Goal: Task Accomplishment & Management: Use online tool/utility

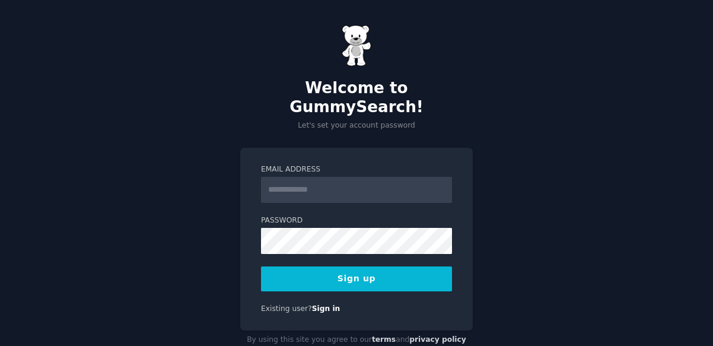
click at [345, 177] on input "Email Address" at bounding box center [356, 190] width 191 height 26
type input "**********"
click at [392, 266] on button "Sign up" at bounding box center [356, 278] width 191 height 25
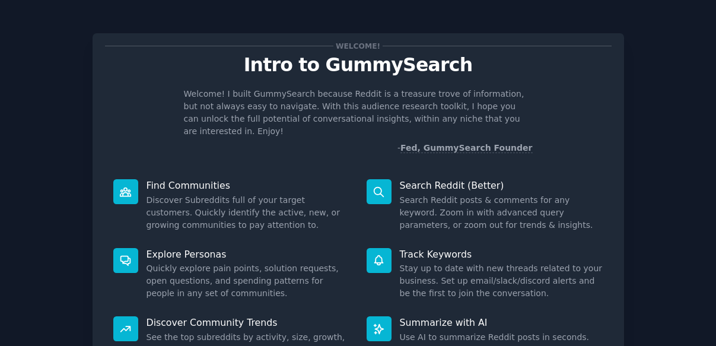
click at [581, 145] on div "Welcome! Intro to GummySearch Welcome! I built GummySearch because Reddit is a …" at bounding box center [359, 217] width 532 height 368
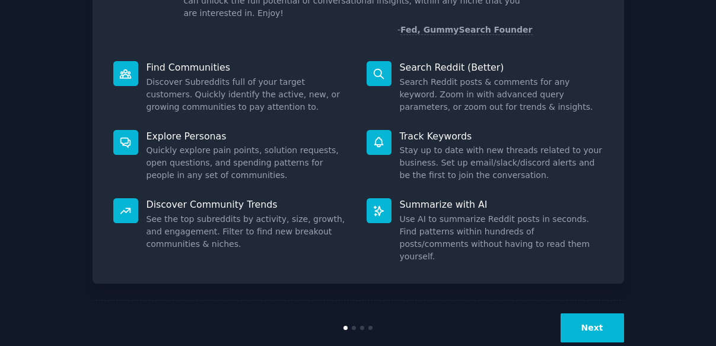
scroll to position [78, 0]
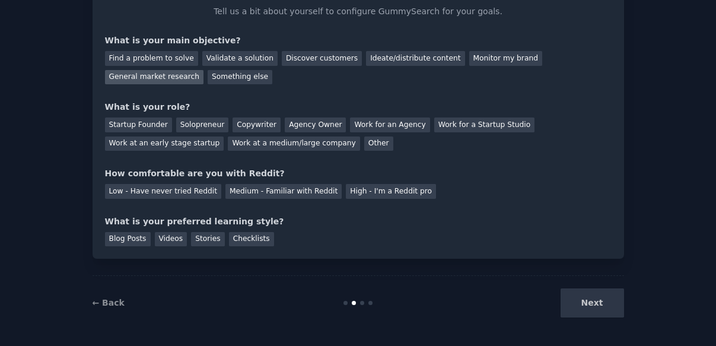
click at [175, 80] on div "General market research" at bounding box center [154, 77] width 99 height 15
click at [364, 142] on div "Other" at bounding box center [378, 143] width 29 height 15
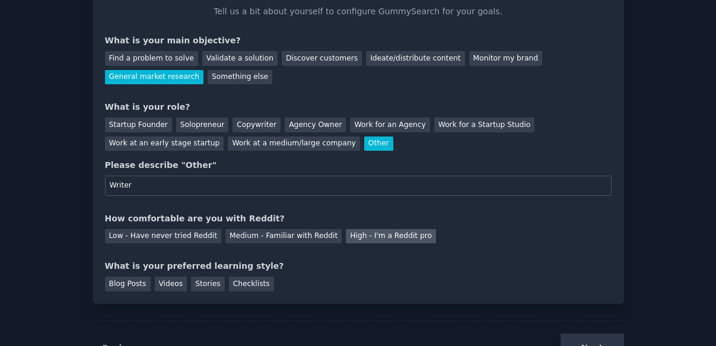
type input "Writer"
click at [364, 236] on div "High - I'm a Reddit pro" at bounding box center [391, 236] width 90 height 15
click at [126, 284] on div "Blog Posts" at bounding box center [128, 284] width 46 height 15
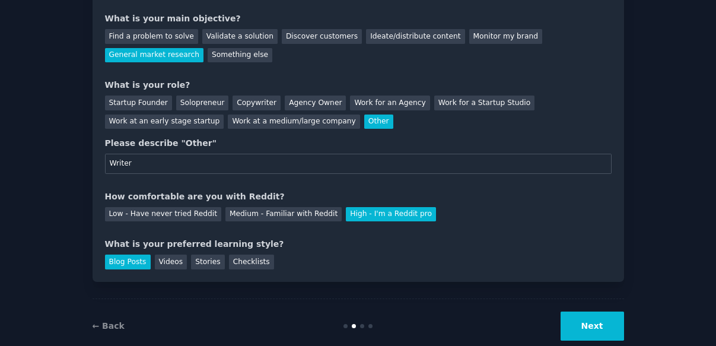
scroll to position [123, 0]
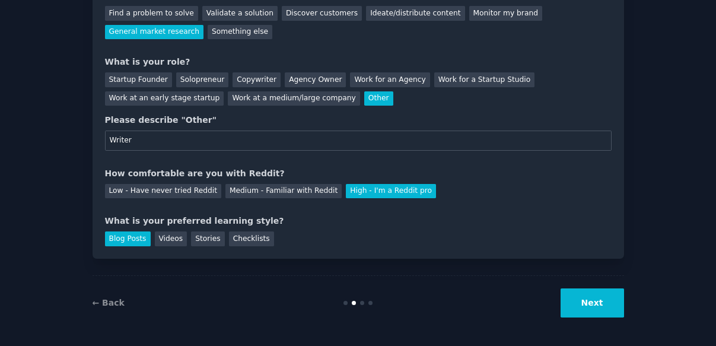
click at [587, 296] on button "Next" at bounding box center [592, 302] width 63 height 29
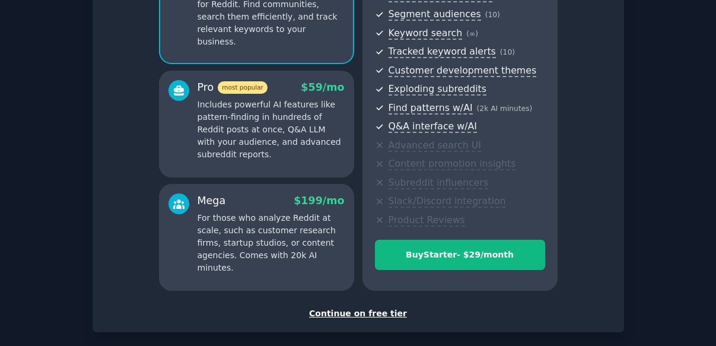
scroll to position [152, 0]
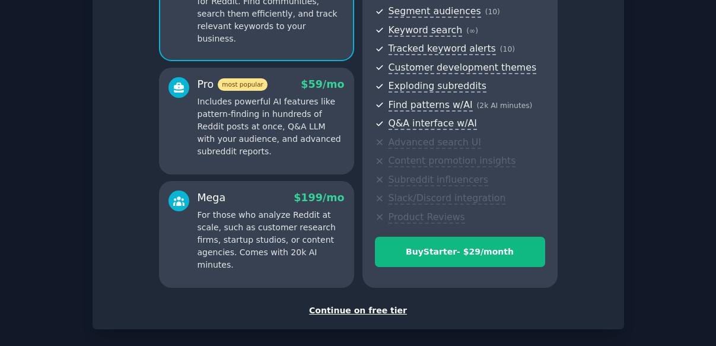
click at [382, 310] on div "Continue on free tier" at bounding box center [358, 310] width 507 height 12
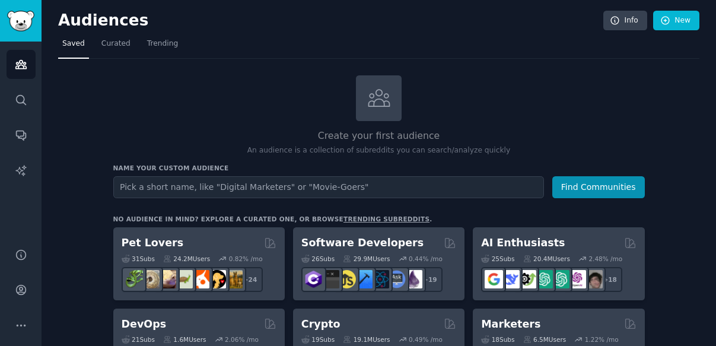
click at [328, 187] on input "text" at bounding box center [328, 187] width 431 height 22
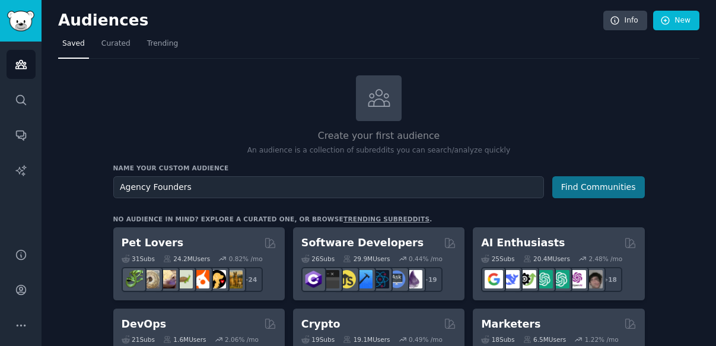
type input "Agency Founders"
click at [609, 192] on button "Find Communities" at bounding box center [598, 187] width 93 height 22
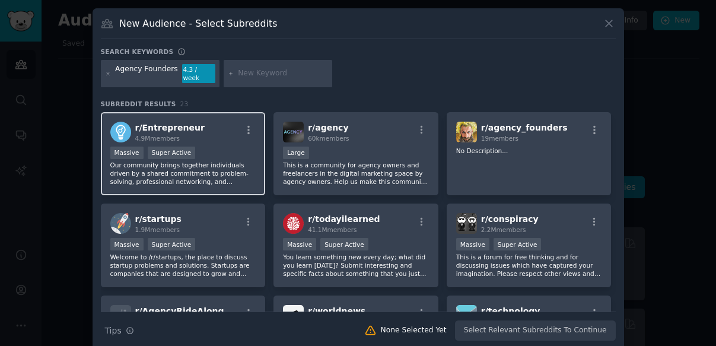
click at [214, 164] on p "Our community brings together individuals driven by a shared commitment to prob…" at bounding box center [183, 173] width 146 height 25
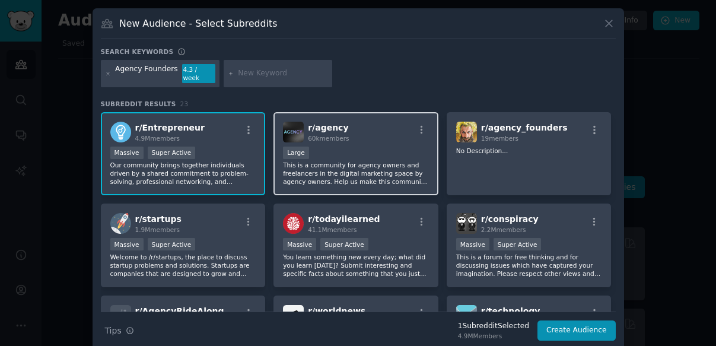
click at [308, 167] on p "This is a community for agency owners and freelancers in the digital marketing …" at bounding box center [356, 173] width 146 height 25
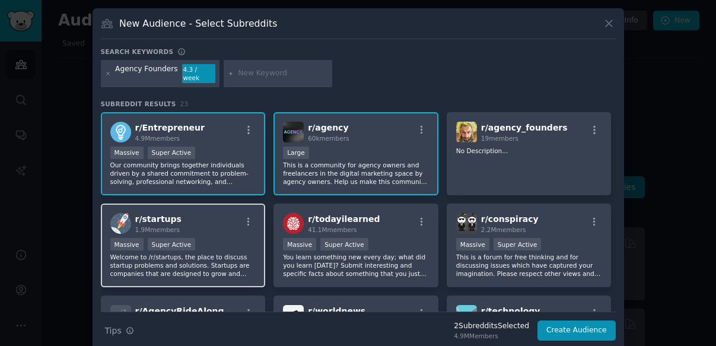
click at [215, 253] on p "Welcome to /r/startups, the place to discuss startup problems and solutions. St…" at bounding box center [183, 265] width 146 height 25
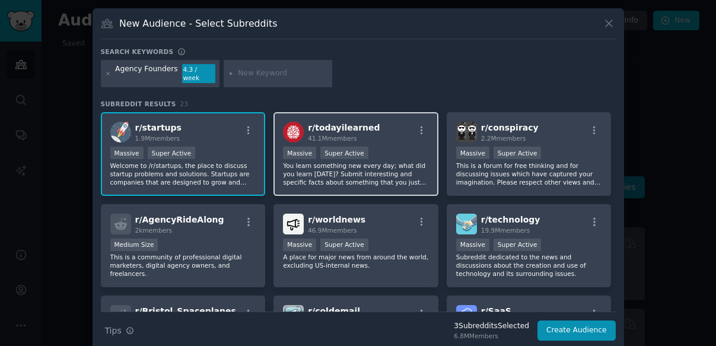
scroll to position [98, 0]
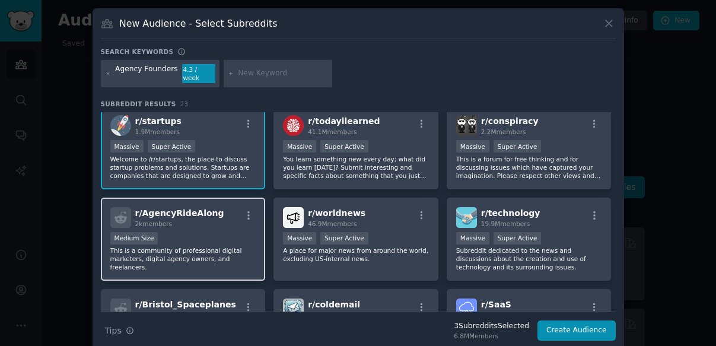
click at [208, 254] on p "This is a community of professional digital marketers, digital agency owners, a…" at bounding box center [183, 258] width 146 height 25
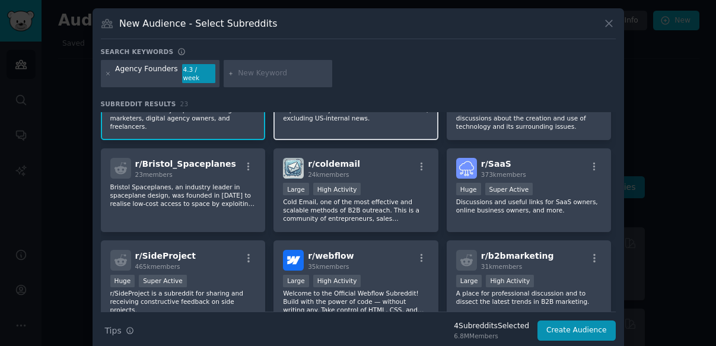
scroll to position [254, 0]
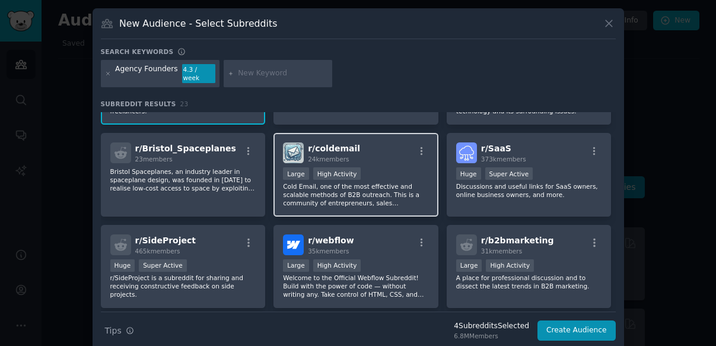
click at [384, 182] on p "Cold Email, one of the most effective and scalable methods of B2B outreach. Thi…" at bounding box center [356, 194] width 146 height 25
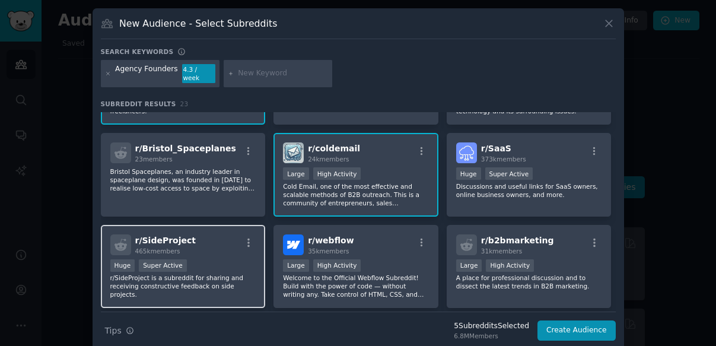
click at [223, 274] on p "r/SideProject is a subreddit for sharing and receiving constructive feedback on…" at bounding box center [183, 286] width 146 height 25
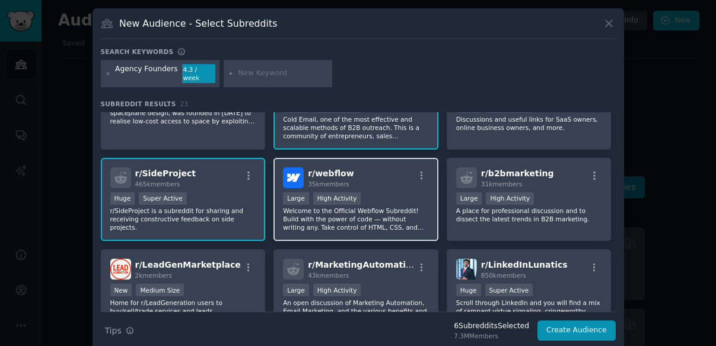
scroll to position [322, 0]
click at [381, 206] on p "Welcome to the Official Webflow Subreddit! Build with the power of code — witho…" at bounding box center [356, 218] width 146 height 25
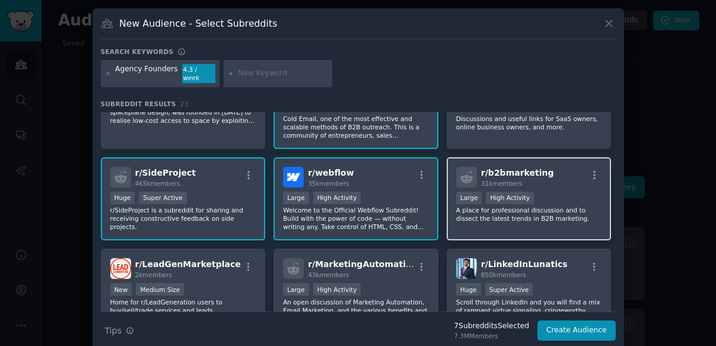
click at [551, 208] on p "A place for professional discussion and to dissect the latest trends in B2B mar…" at bounding box center [529, 214] width 146 height 17
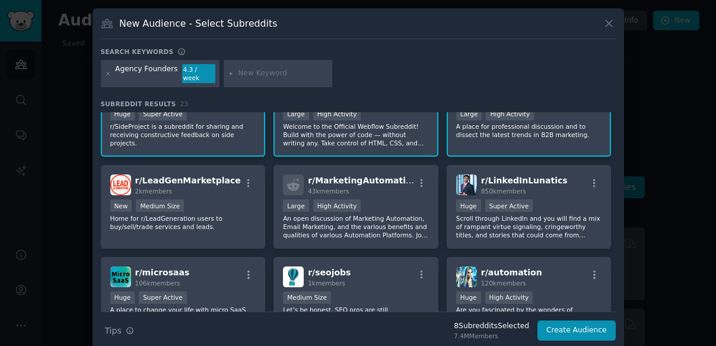
scroll to position [433, 0]
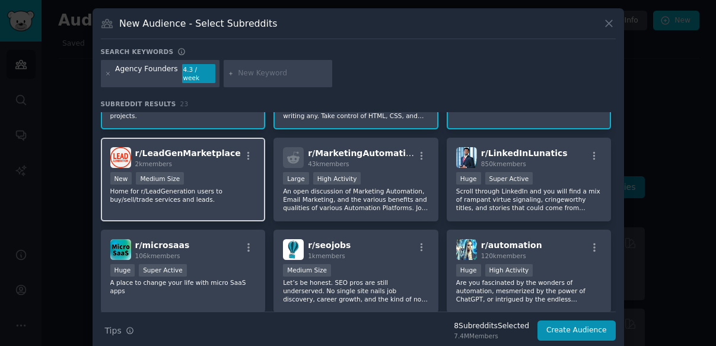
click at [209, 187] on p "Home for r/LeadGeneration users to buy/sell/trade services and leads." at bounding box center [183, 195] width 146 height 17
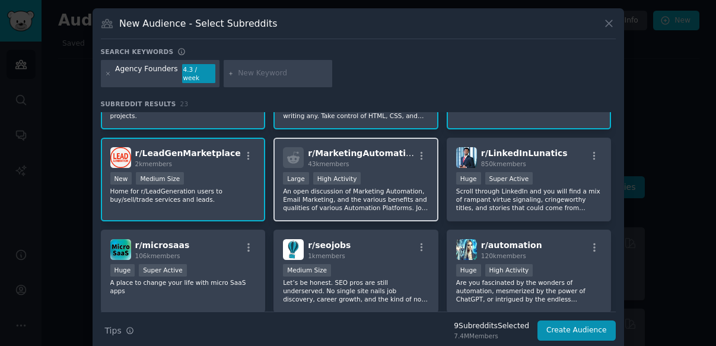
click at [375, 193] on p "An open discussion of Marketing Automation, Email Marketing, and the various be…" at bounding box center [356, 199] width 146 height 25
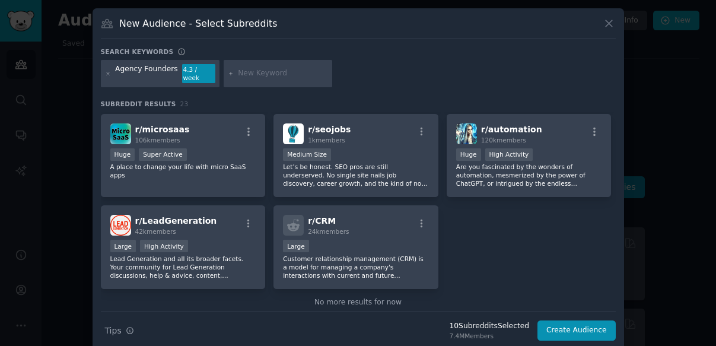
scroll to position [551, 0]
